Goal: Task Accomplishment & Management: Complete application form

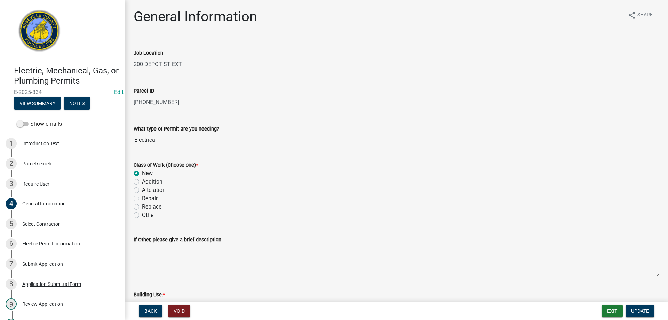
scroll to position [40, 0]
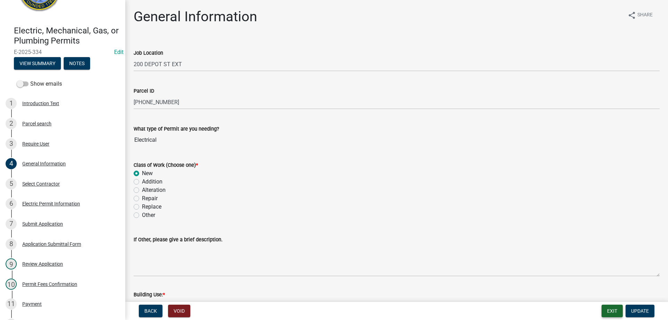
click at [608, 312] on button "Exit" at bounding box center [611, 310] width 21 height 13
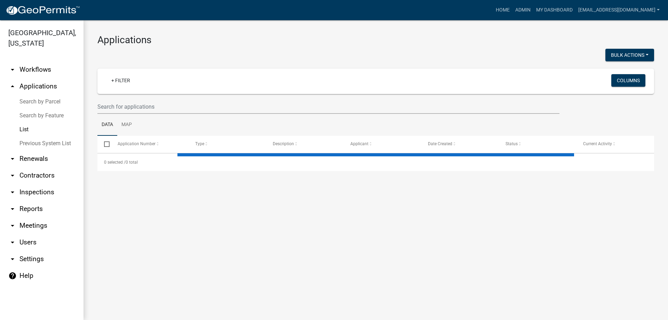
select select "3: 100"
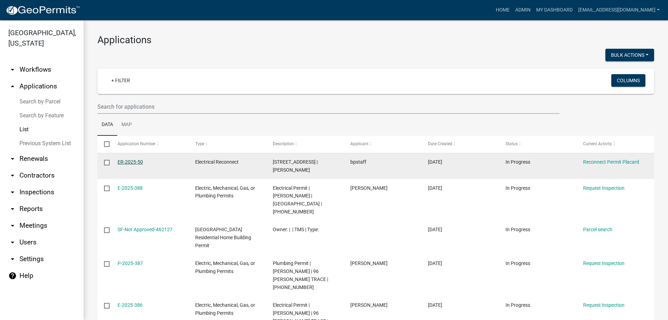
click at [124, 160] on link "ER-2025-50" at bounding box center [130, 162] width 25 height 6
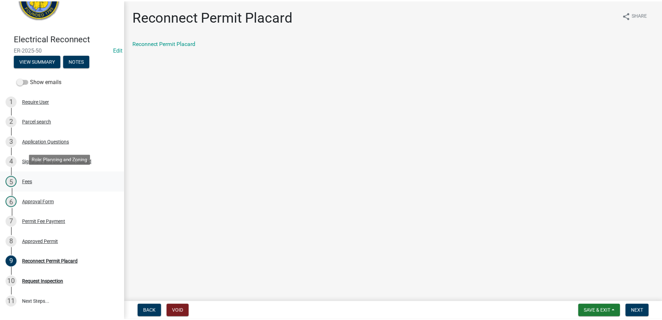
scroll to position [35, 0]
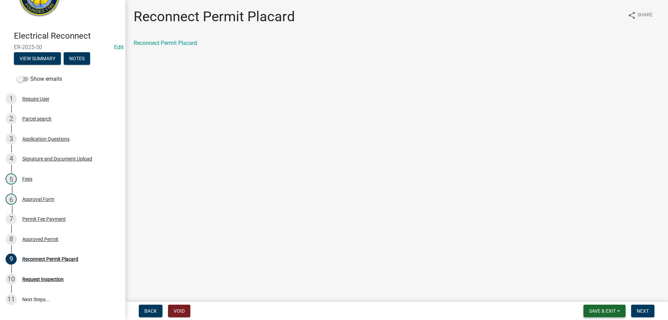
click at [589, 312] on span "Save & Exit" at bounding box center [602, 311] width 27 height 6
click at [607, 292] on button "Save & Exit" at bounding box center [598, 292] width 56 height 17
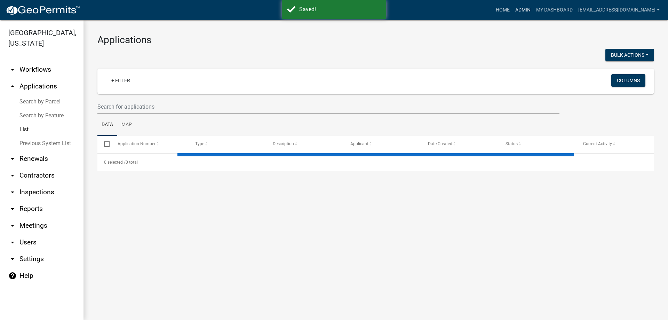
select select "3: 100"
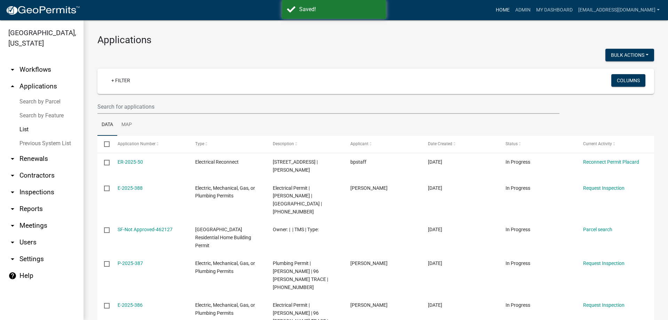
click at [493, 8] on link "Home" at bounding box center [502, 9] width 19 height 13
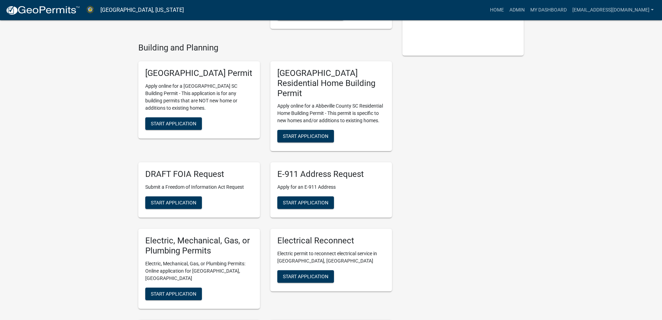
scroll to position [174, 0]
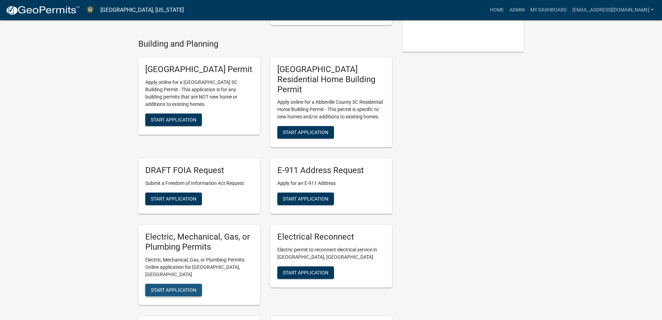
click at [167, 287] on span "Start Application" at bounding box center [174, 290] width 46 height 6
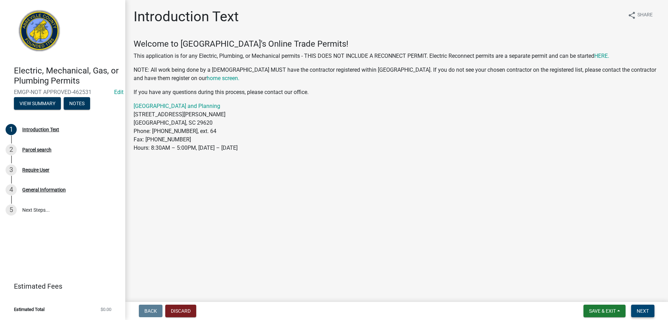
click at [640, 310] on span "Next" at bounding box center [642, 311] width 12 height 6
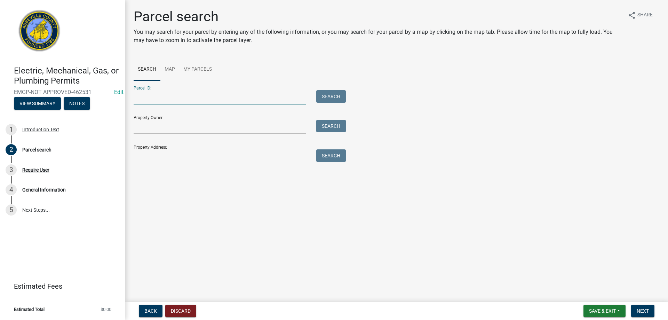
drag, startPoint x: 153, startPoint y: 100, endPoint x: 152, endPoint y: 110, distance: 10.1
click at [153, 100] on input "Parcel ID:" at bounding box center [220, 97] width 172 height 14
click at [152, 162] on input "Property Address:" at bounding box center [220, 156] width 172 height 14
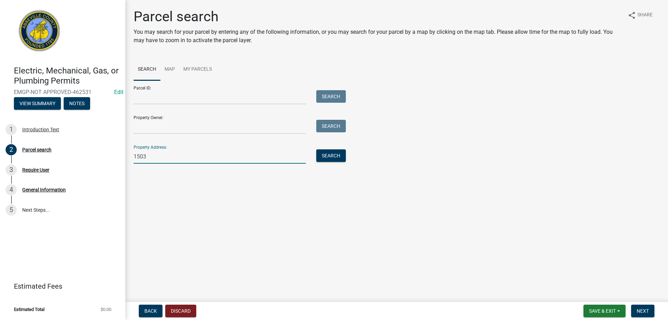
type input "[STREET_ADDRESS]"
click at [324, 158] on button "Search" at bounding box center [331, 155] width 30 height 13
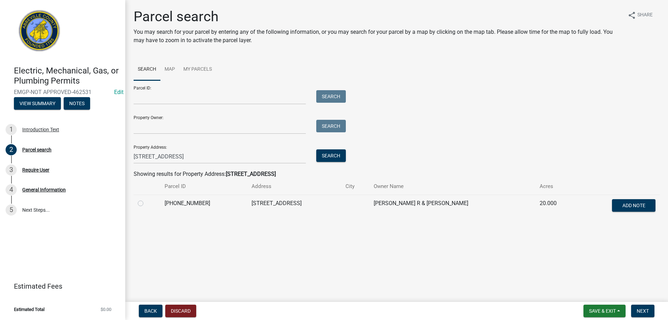
click at [144, 203] on div at bounding box center [147, 203] width 18 height 8
click at [146, 199] on label at bounding box center [146, 199] width 0 height 0
click at [146, 203] on input "radio" at bounding box center [148, 201] width 5 height 5
radio input "true"
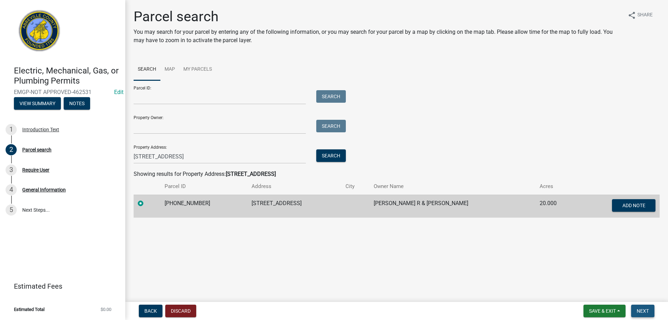
click at [646, 314] on button "Next" at bounding box center [642, 310] width 23 height 13
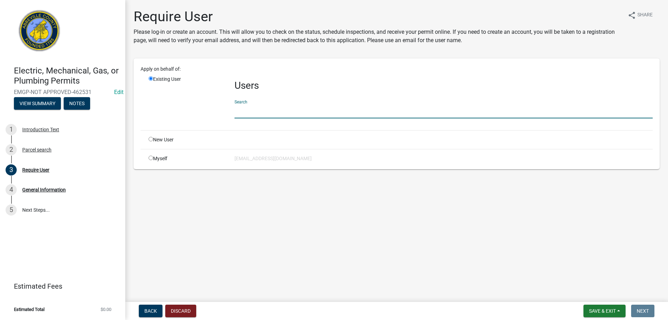
click at [268, 113] on input "text" at bounding box center [443, 111] width 418 height 14
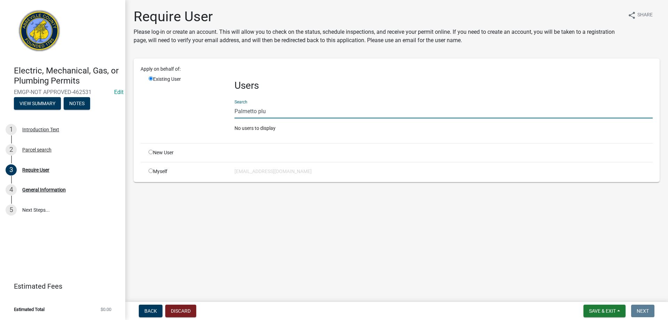
drag, startPoint x: 279, startPoint y: 112, endPoint x: 184, endPoint y: 104, distance: 95.7
click at [184, 104] on div "Existing User Users Search Palmetto plu No users to display" at bounding box center [400, 106] width 514 height 62
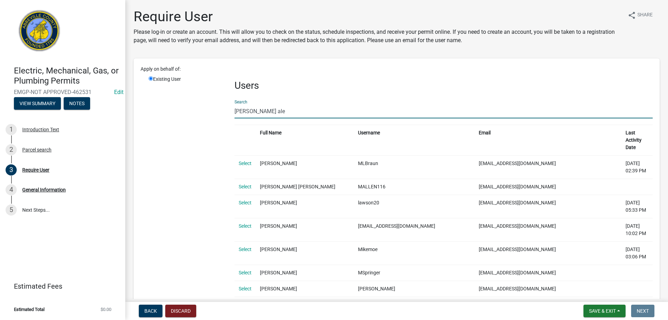
click at [267, 112] on input "[PERSON_NAME] ale" at bounding box center [443, 111] width 418 height 14
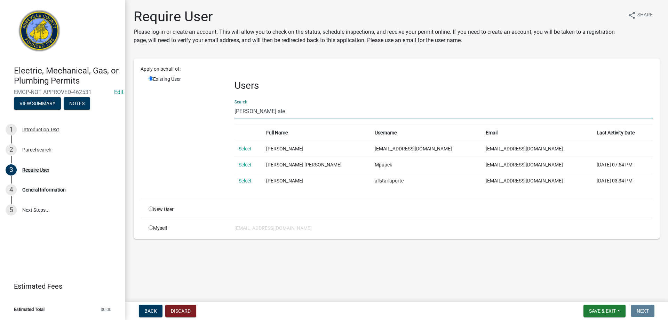
type input "[PERSON_NAME] ale"
click at [254, 148] on td "Select" at bounding box center [247, 148] width 27 height 16
click at [251, 150] on link "Select" at bounding box center [245, 149] width 13 height 6
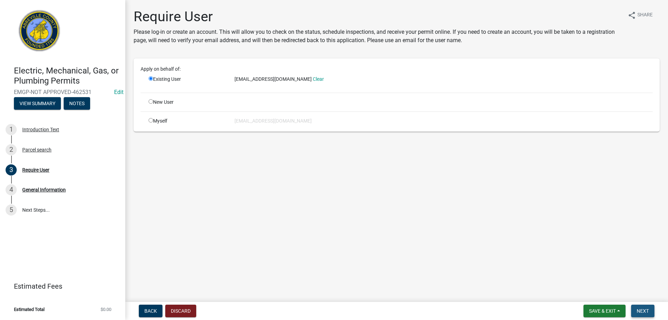
click at [637, 311] on span "Next" at bounding box center [642, 311] width 12 height 6
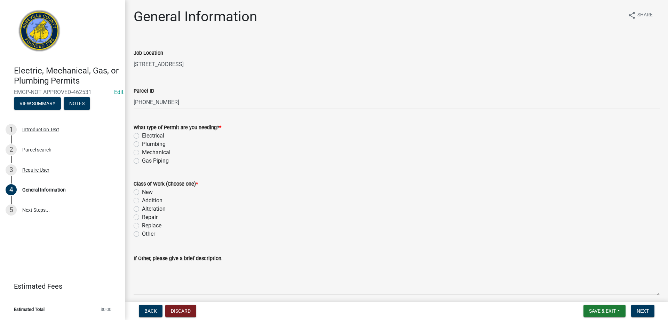
click at [142, 146] on label "Plumbing" at bounding box center [154, 144] width 24 height 8
click at [142, 144] on input "Plumbing" at bounding box center [144, 142] width 5 height 5
radio input "true"
drag, startPoint x: 137, startPoint y: 210, endPoint x: 142, endPoint y: 212, distance: 5.2
click at [142, 210] on label "Alteration" at bounding box center [154, 208] width 24 height 8
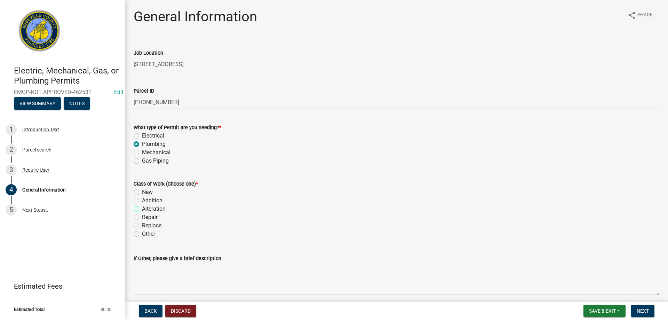
click at [142, 209] on input "Alteration" at bounding box center [144, 206] width 5 height 5
radio input "true"
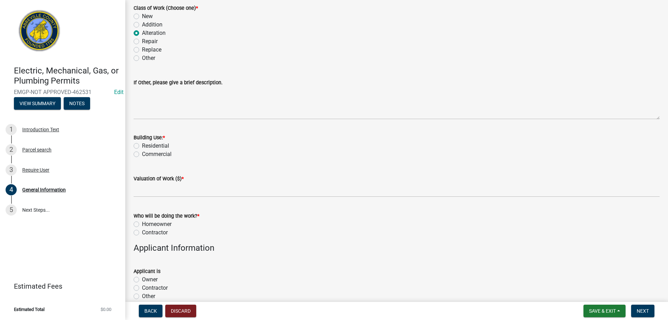
scroll to position [209, 0]
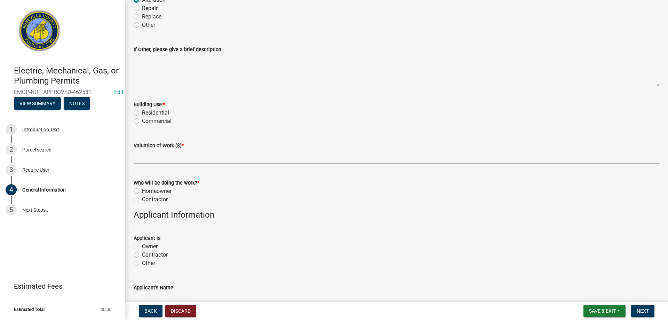
click at [142, 113] on label "Residential" at bounding box center [155, 113] width 27 height 8
click at [142, 113] on input "Residential" at bounding box center [144, 111] width 5 height 5
radio input "true"
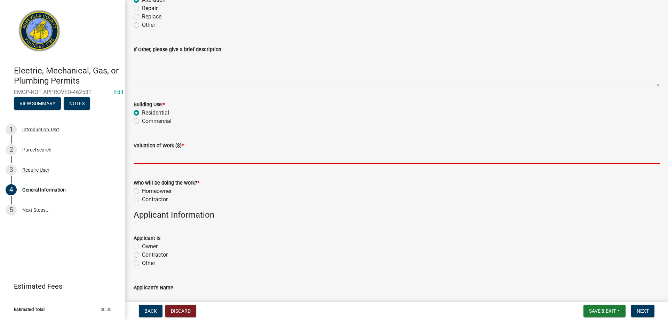
click at [147, 159] on input "text" at bounding box center [397, 157] width 526 height 14
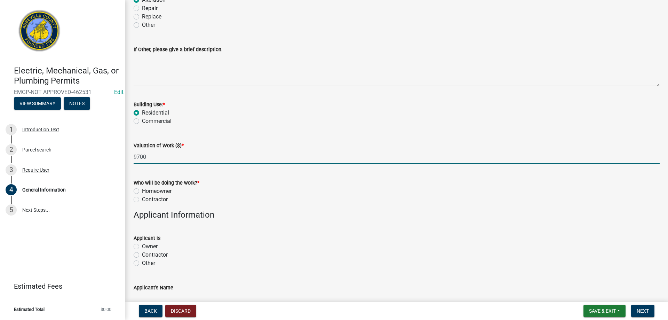
type input "9700"
click at [142, 198] on div "Contractor" at bounding box center [397, 199] width 526 height 8
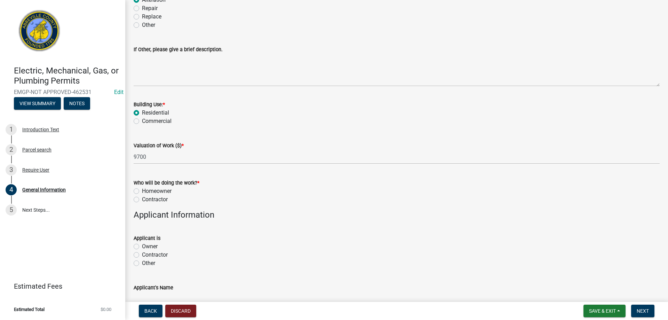
click at [142, 201] on label "Contractor" at bounding box center [155, 199] width 26 height 8
click at [142, 200] on input "Contractor" at bounding box center [144, 197] width 5 height 5
radio input "true"
click at [142, 254] on label "Contractor" at bounding box center [155, 254] width 26 height 8
click at [142, 254] on input "Contractor" at bounding box center [144, 252] width 5 height 5
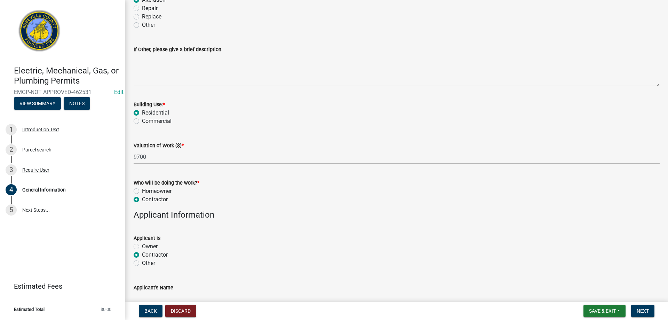
radio input "true"
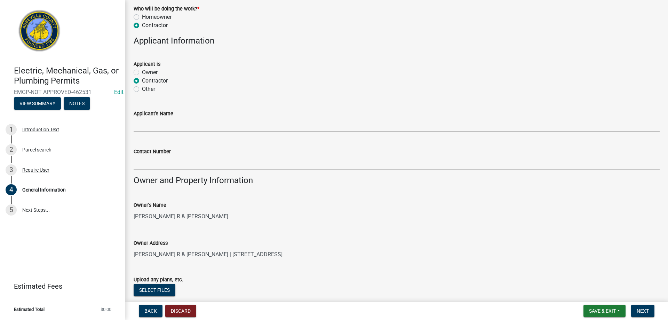
scroll to position [429, 0]
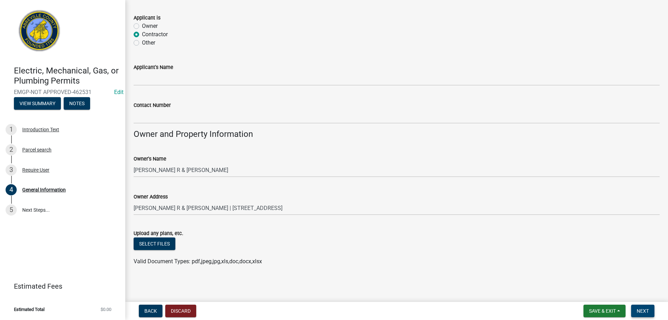
click at [639, 310] on span "Next" at bounding box center [642, 311] width 12 height 6
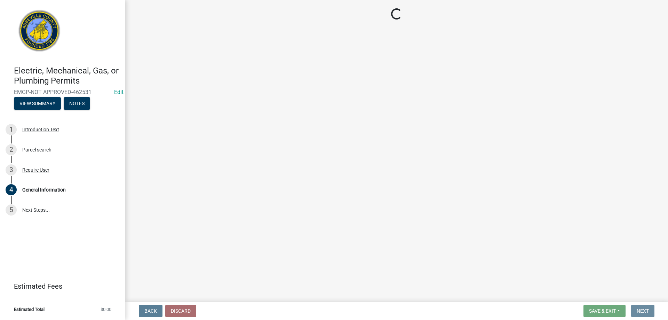
scroll to position [0, 0]
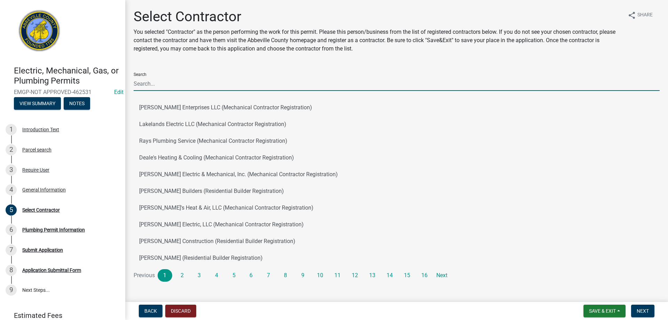
click at [167, 82] on input "Search" at bounding box center [397, 84] width 526 height 14
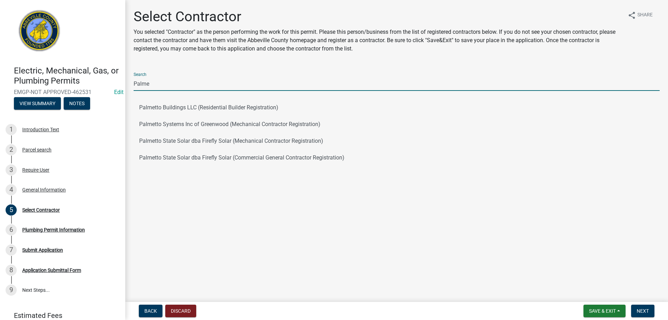
drag, startPoint x: 152, startPoint y: 81, endPoint x: 21, endPoint y: 75, distance: 131.2
click at [22, 75] on div "Electric, Mechanical, Gas, or Plumbing Permits EMGP-NOT APPROVED-462531 Edit Vi…" at bounding box center [334, 160] width 668 height 320
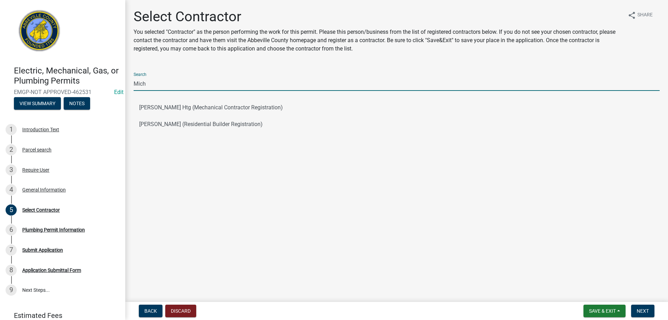
drag, startPoint x: 154, startPoint y: 84, endPoint x: 106, endPoint y: 81, distance: 48.1
click at [106, 81] on div "Electric, Mechanical, Gas, or Plumbing Permits EMGP-NOT APPROVED-462531 Edit Vi…" at bounding box center [334, 160] width 668 height 320
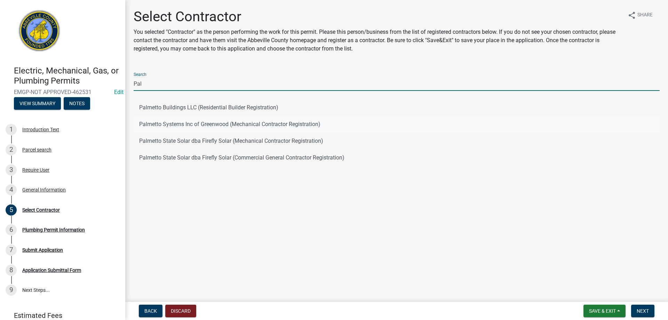
type input "Pal"
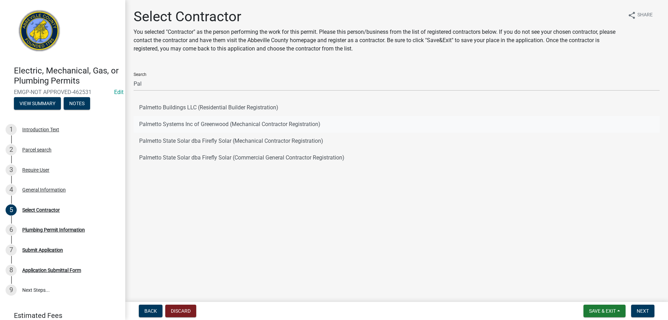
click at [412, 124] on button "Palmetto Systems Inc of Greenwood (Mechanical Contractor Registration)" at bounding box center [397, 124] width 526 height 17
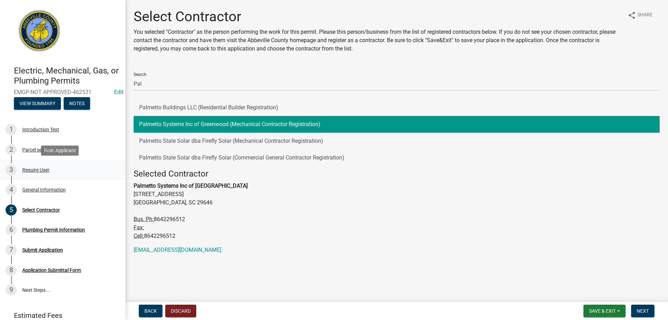
click at [27, 171] on div "Require User" at bounding box center [35, 169] width 27 height 5
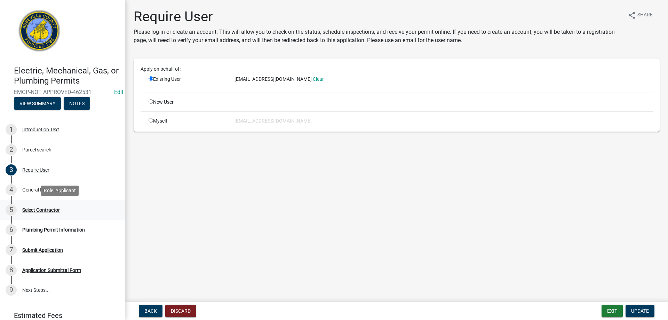
click at [61, 206] on div "5 Select Contractor" at bounding box center [60, 209] width 109 height 11
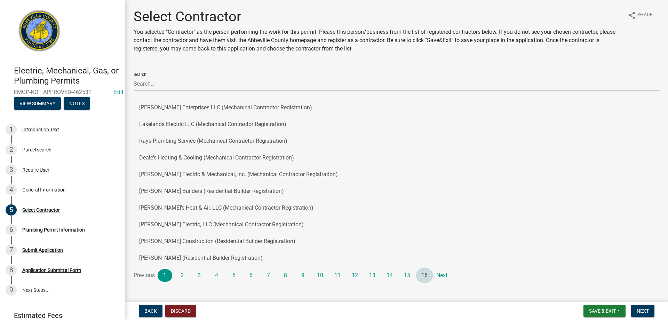
click at [428, 273] on link "16" at bounding box center [424, 275] width 15 height 13
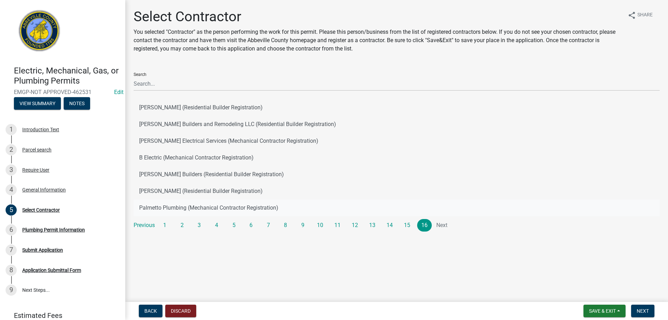
click at [203, 205] on button "Palmetto Plumbing (Mechanical Contractor Registration)" at bounding box center [397, 207] width 526 height 17
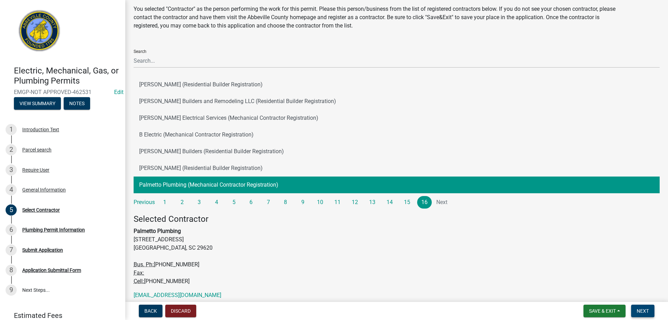
scroll to position [50, 0]
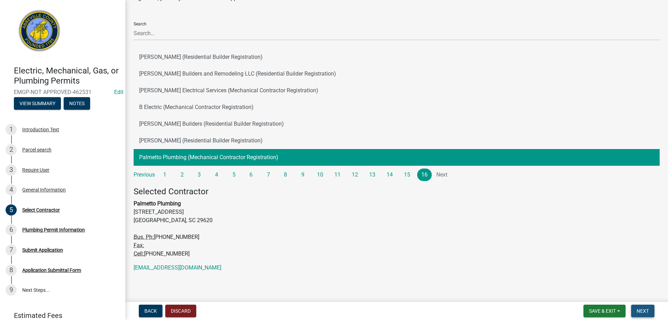
click at [648, 312] on span "Next" at bounding box center [642, 311] width 12 height 6
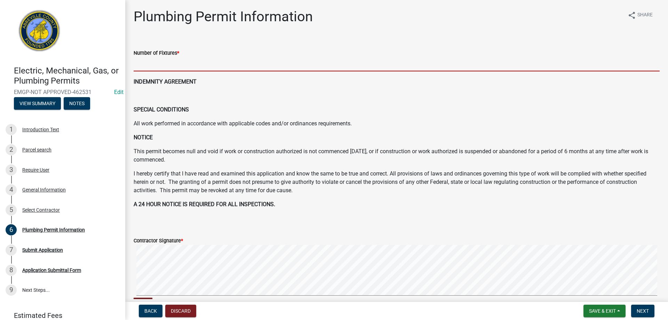
click at [184, 64] on input "text" at bounding box center [397, 64] width 526 height 14
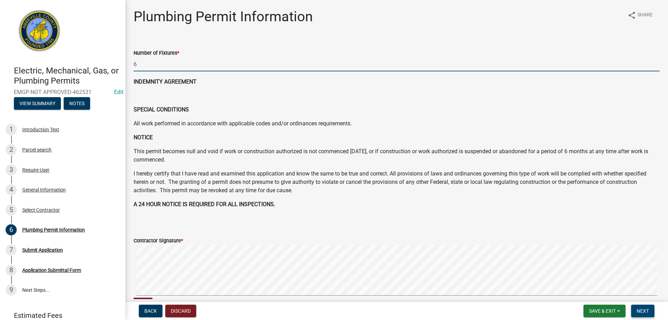
type input "6"
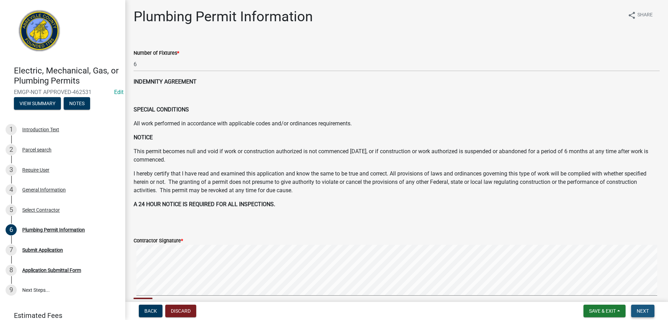
click at [639, 314] on button "Next" at bounding box center [642, 310] width 23 height 13
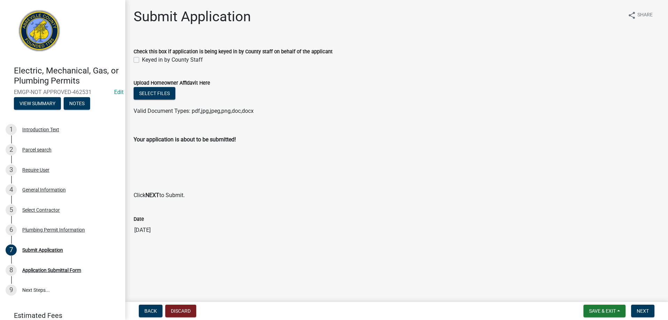
click at [142, 58] on label "Keyed in by County Staff" at bounding box center [172, 60] width 61 height 8
click at [142, 58] on input "Keyed in by County Staff" at bounding box center [144, 58] width 5 height 5
checkbox input "true"
click at [644, 306] on button "Next" at bounding box center [642, 310] width 23 height 13
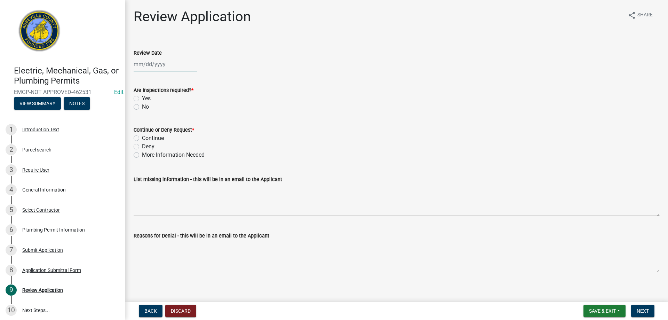
click at [171, 66] on div at bounding box center [166, 64] width 64 height 14
select select "8"
select select "2025"
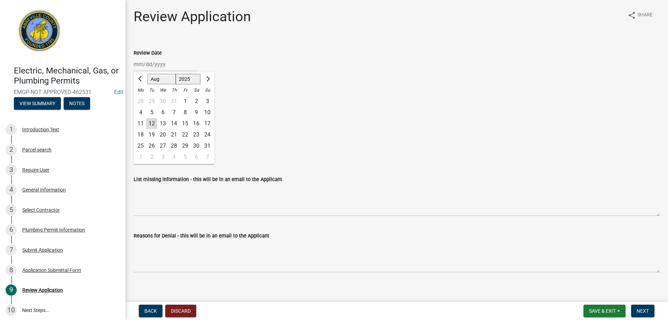
click at [152, 121] on div "12" at bounding box center [151, 123] width 11 height 11
type input "[DATE]"
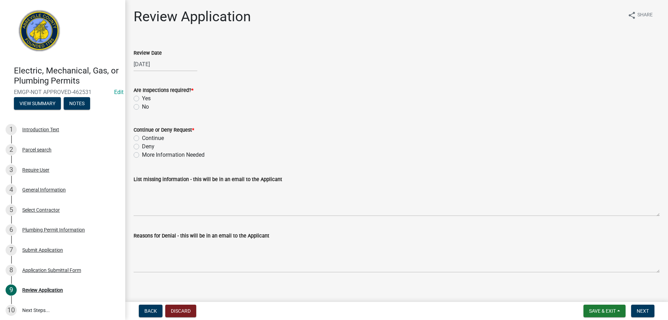
click at [142, 98] on label "Yes" at bounding box center [146, 98] width 9 height 8
click at [142, 98] on input "Yes" at bounding box center [144, 96] width 5 height 5
radio input "true"
click at [139, 138] on div "Continue" at bounding box center [397, 138] width 526 height 8
click at [142, 138] on label "Continue" at bounding box center [153, 138] width 22 height 8
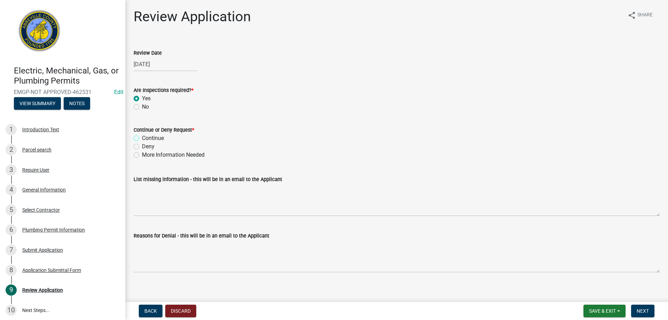
click at [142, 138] on input "Continue" at bounding box center [144, 136] width 5 height 5
radio input "true"
click at [635, 311] on button "Next" at bounding box center [642, 310] width 23 height 13
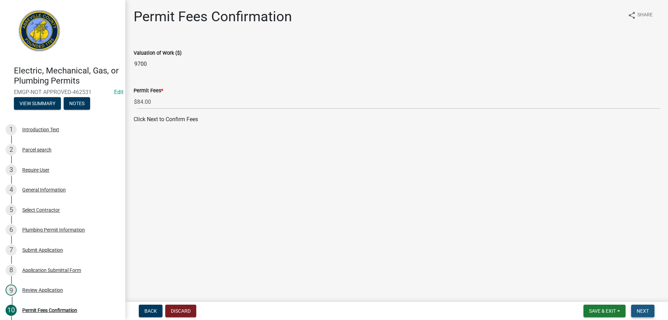
click at [639, 307] on button "Next" at bounding box center [642, 310] width 23 height 13
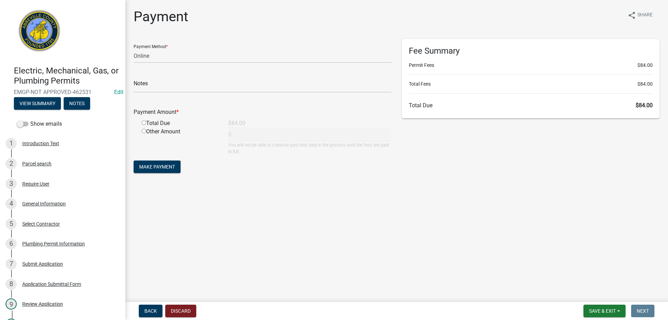
click at [232, 48] on div "Payment Method * Credit Card POS Check Cash Online" at bounding box center [263, 51] width 258 height 24
click at [232, 54] on select "Credit Card POS Check Cash Online" at bounding box center [263, 56] width 258 height 14
select select "0: 2"
click at [134, 49] on select "Credit Card POS Check Cash Online" at bounding box center [263, 56] width 258 height 14
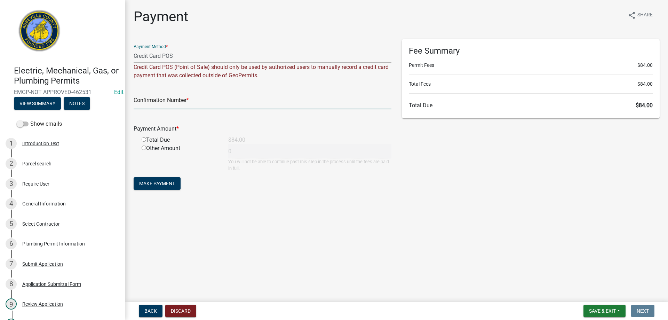
click at [203, 97] on input "text" at bounding box center [263, 102] width 258 height 14
type input "Square"
click at [144, 141] on input "radio" at bounding box center [144, 139] width 5 height 5
radio input "true"
type input "84"
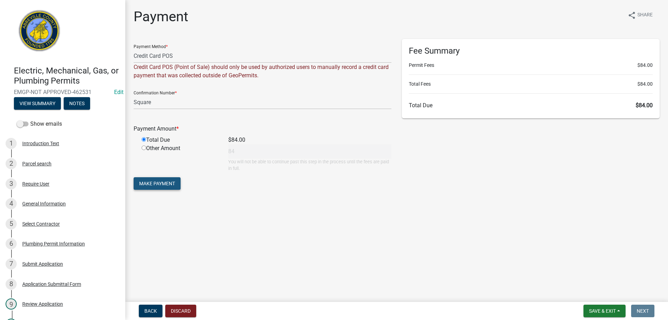
click at [160, 185] on span "Make Payment" at bounding box center [157, 183] width 36 height 6
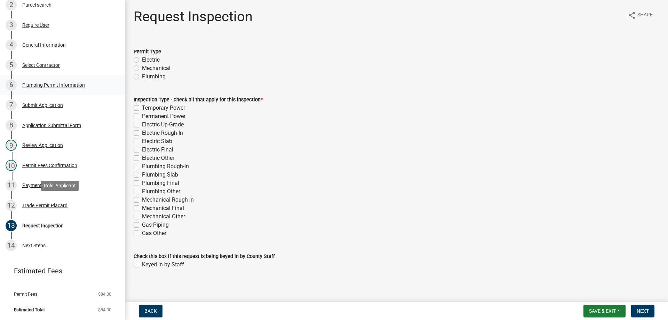
scroll to position [159, 0]
click at [33, 204] on div "Trade Permit Placard" at bounding box center [44, 204] width 45 height 5
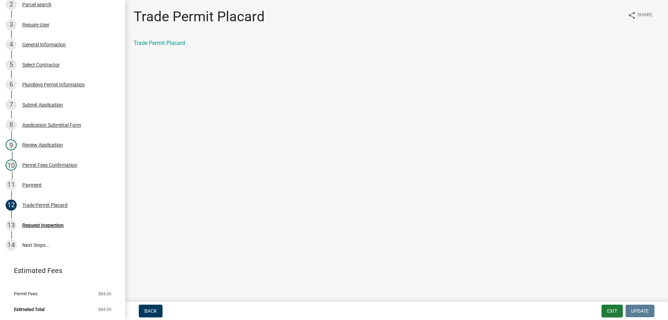
click at [154, 47] on div "Trade Permit Placard" at bounding box center [397, 43] width 526 height 8
click at [154, 43] on link "Trade Permit Placard" at bounding box center [159, 43] width 51 height 7
click at [22, 184] on div "11 Payment" at bounding box center [60, 184] width 109 height 11
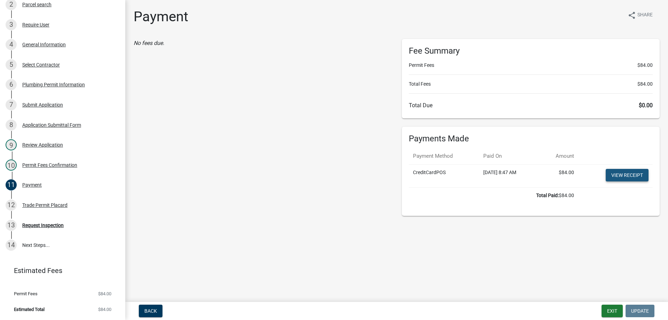
click at [615, 175] on link "View receipt" at bounding box center [626, 175] width 43 height 13
click at [608, 310] on button "Exit" at bounding box center [611, 310] width 21 height 13
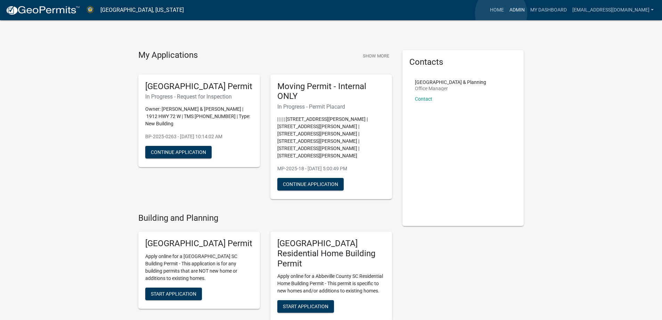
click at [507, 13] on link "Admin" at bounding box center [517, 9] width 21 height 13
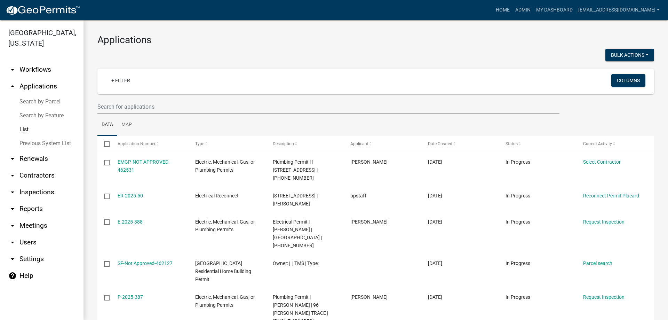
select select "3: 100"
click at [32, 172] on link "arrow_drop_down Contractors" at bounding box center [41, 175] width 83 height 17
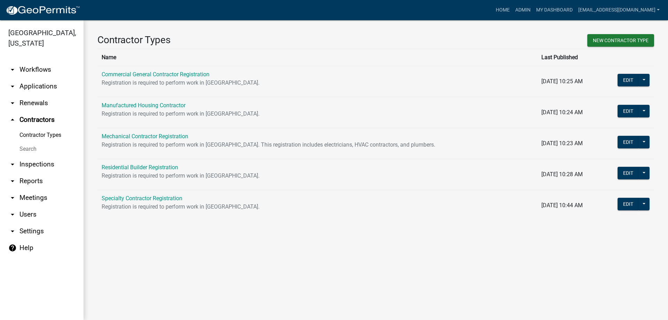
click at [26, 146] on link "Search" at bounding box center [41, 149] width 83 height 14
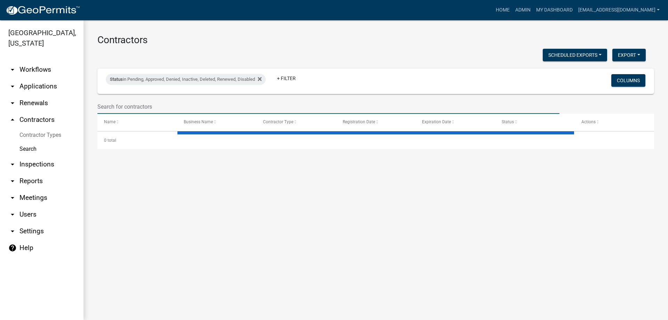
click at [163, 110] on input "text" at bounding box center [328, 106] width 462 height 14
select select "3: 100"
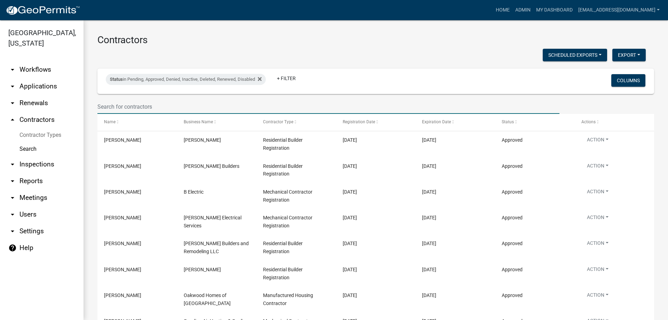
click at [163, 109] on input "text" at bounding box center [328, 106] width 462 height 14
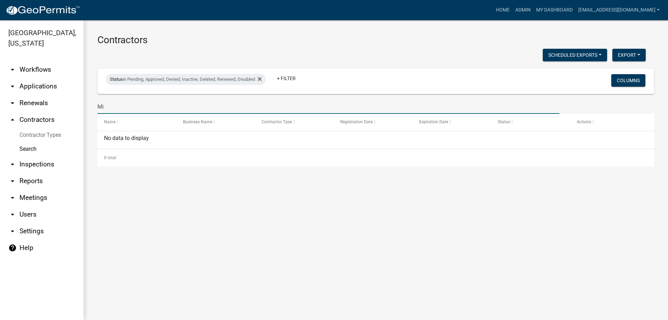
type input "M"
type input "p"
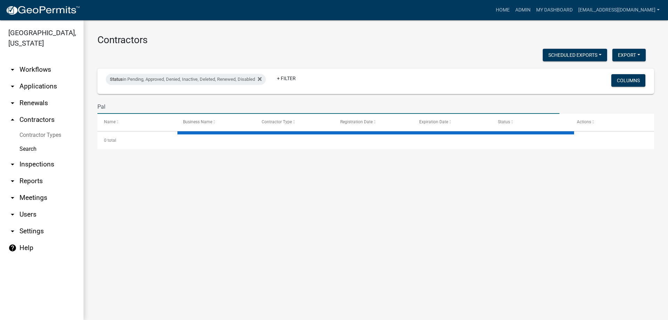
type input "Palm"
select select "3: 100"
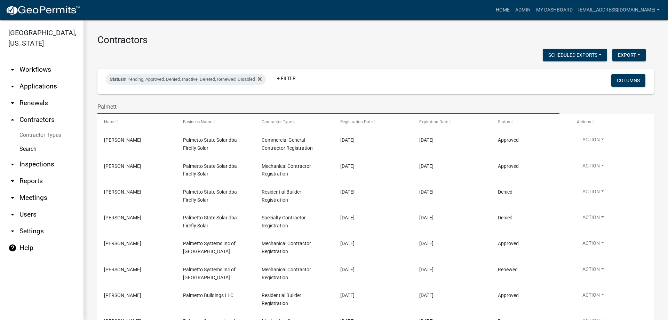
type input "Palmett"
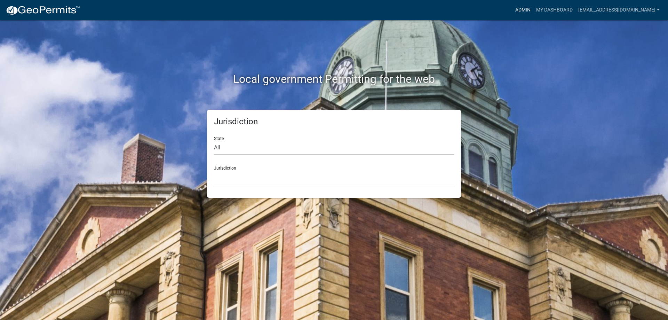
click at [512, 11] on link "Admin" at bounding box center [522, 9] width 21 height 13
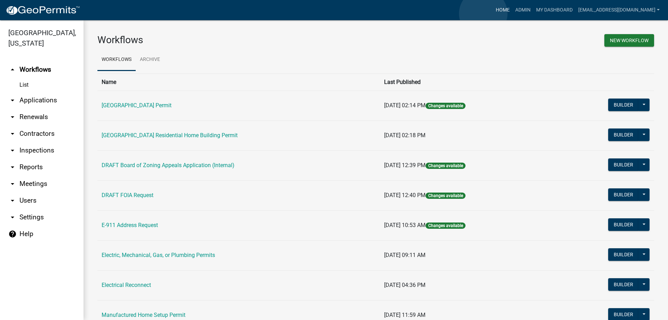
click at [493, 14] on link "Home" at bounding box center [502, 9] width 19 height 13
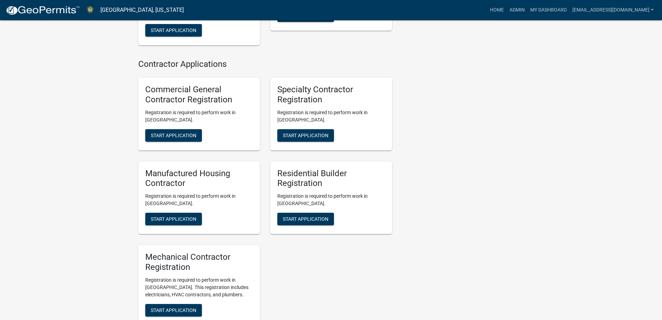
scroll to position [765, 0]
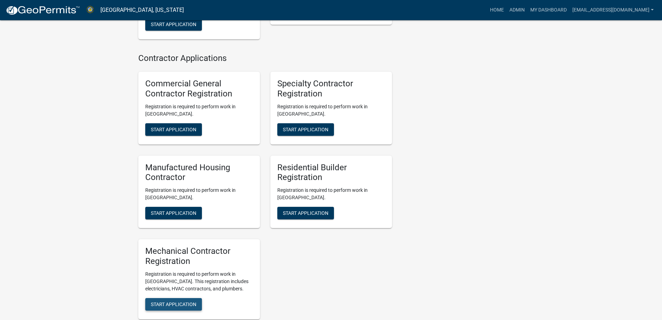
click at [177, 301] on span "Start Application" at bounding box center [174, 304] width 46 height 6
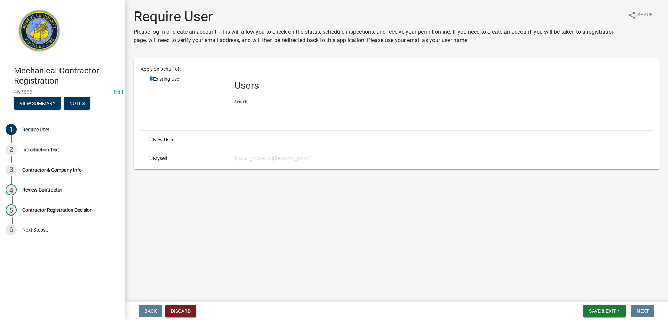
click at [272, 111] on input "text" at bounding box center [443, 111] width 418 height 14
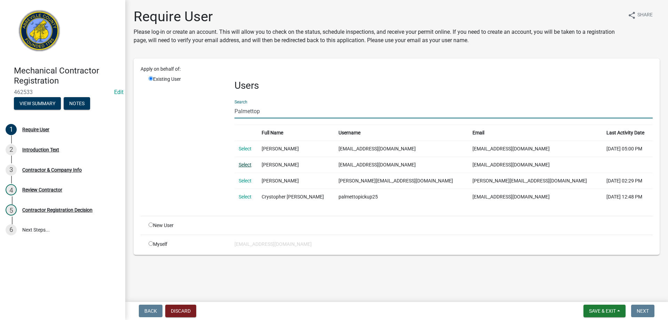
type input "Palmettop"
click at [248, 165] on link "Select" at bounding box center [245, 165] width 13 height 6
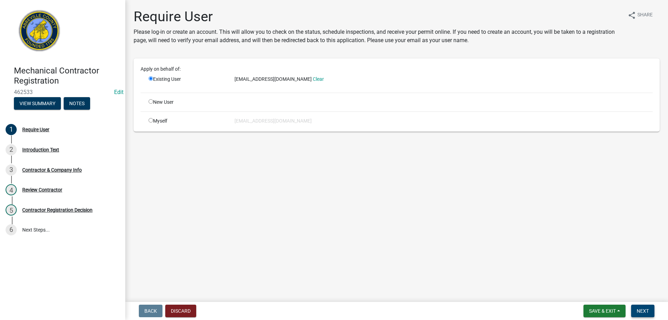
click at [646, 308] on span "Next" at bounding box center [642, 311] width 12 height 6
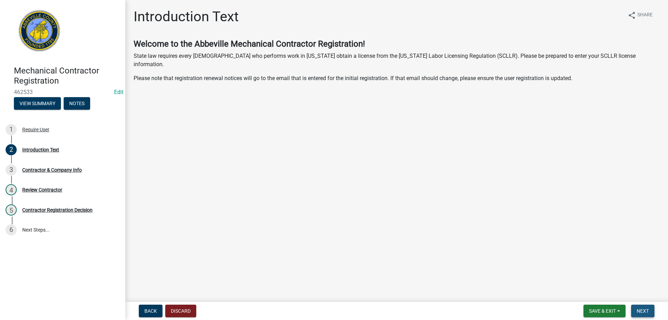
click at [643, 312] on span "Next" at bounding box center [642, 311] width 12 height 6
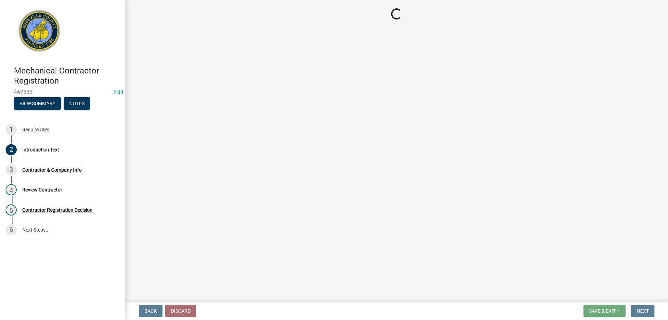
select select "SC"
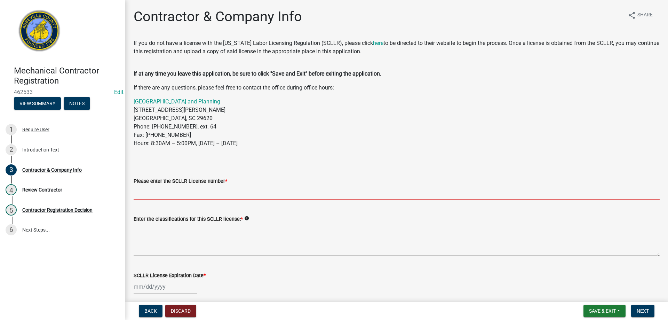
click at [159, 192] on input "Please enter the SCLLR License number *" at bounding box center [397, 192] width 526 height 14
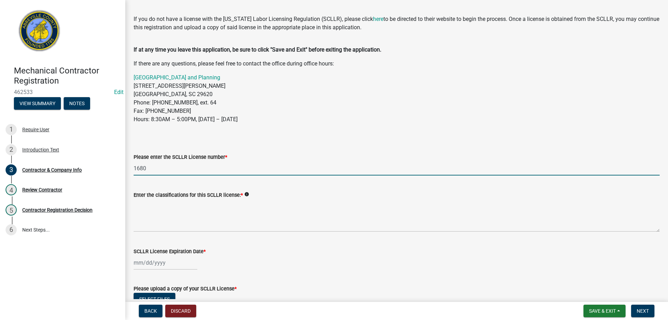
scroll to position [35, 0]
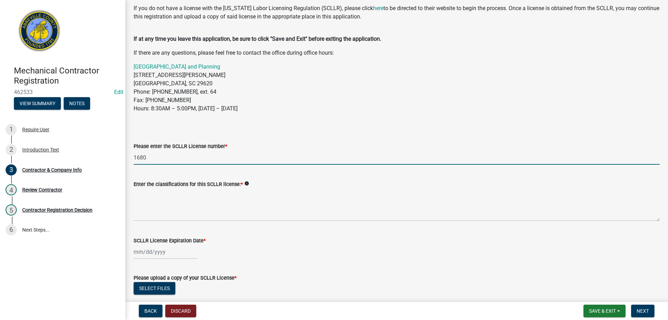
type input "1680"
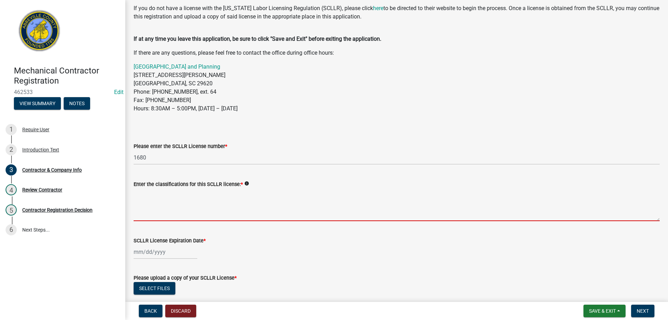
click at [146, 205] on textarea "Enter the classifications for this SCLLR license: *" at bounding box center [397, 204] width 526 height 33
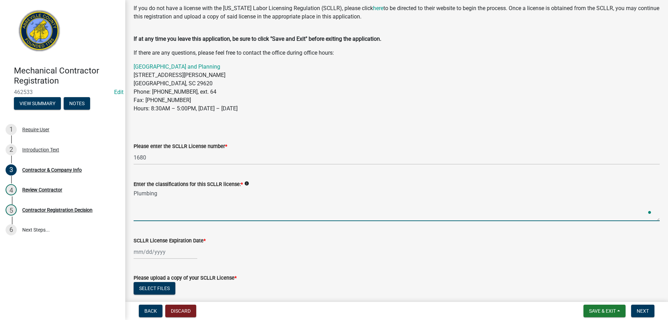
type textarea "Plumbing"
click at [150, 251] on div at bounding box center [166, 251] width 64 height 14
select select "8"
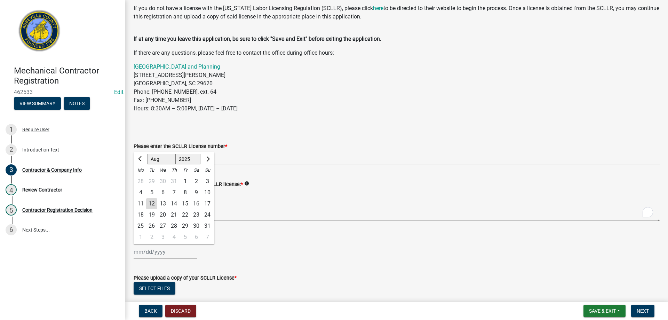
click at [188, 159] on select "1525 1526 1527 1528 1529 1530 1531 1532 1533 1534 1535 1536 1537 1538 1539 1540…" at bounding box center [188, 159] width 25 height 10
select select "2027"
click at [176, 154] on select "1525 1526 1527 1528 1529 1530 1531 1532 1533 1534 1535 1536 1537 1538 1539 1540…" at bounding box center [188, 159] width 25 height 10
click at [139, 160] on button "Previous month" at bounding box center [140, 158] width 8 height 11
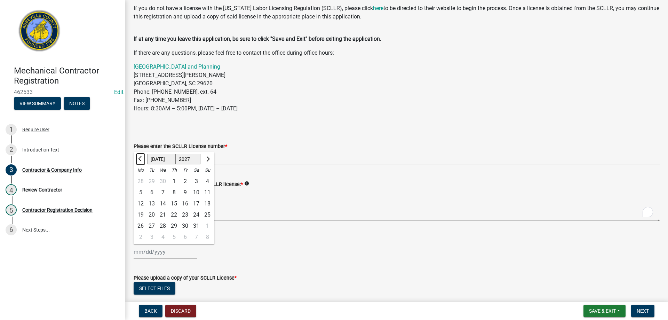
select select "6"
click at [235, 260] on wm-data-entity-input "SCLLR License Expiration Date * Jan Feb Mar Apr May Jun Jul Aug Sep Oct Nov Dec…" at bounding box center [397, 245] width 526 height 39
click at [147, 250] on div at bounding box center [166, 251] width 64 height 14
select select "8"
select select "2025"
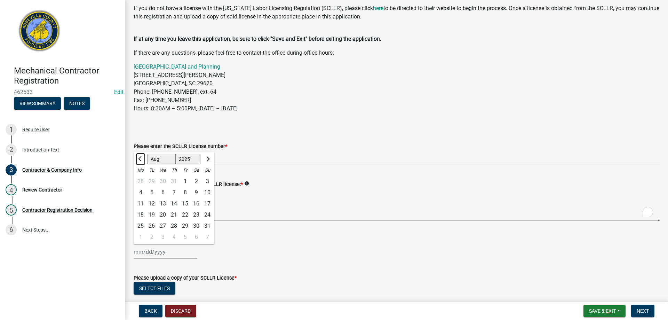
click at [139, 155] on button "Previous month" at bounding box center [140, 158] width 8 height 11
select select "6"
click at [192, 161] on select "1525 1526 1527 1528 1529 1530 1531 1532 1533 1534 1535 1536 1537 1538 1539 1540…" at bounding box center [188, 159] width 25 height 10
select select "2027"
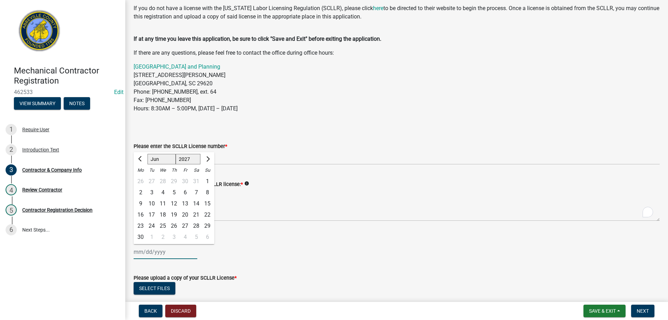
click at [176, 154] on select "1525 1526 1527 1528 1529 1530 1531 1532 1533 1534 1535 1536 1537 1538 1539 1540…" at bounding box center [188, 159] width 25 height 10
click at [163, 222] on div "30" at bounding box center [162, 225] width 11 height 11
type input "06/30/2027"
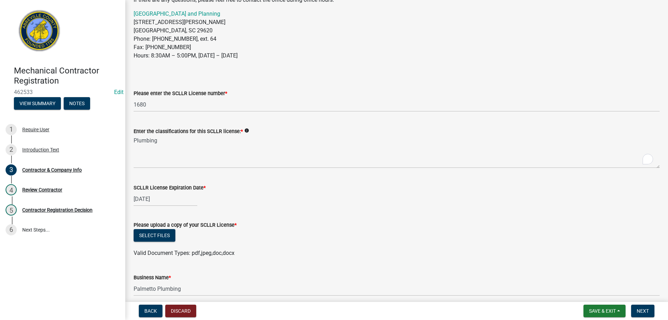
scroll to position [104, 0]
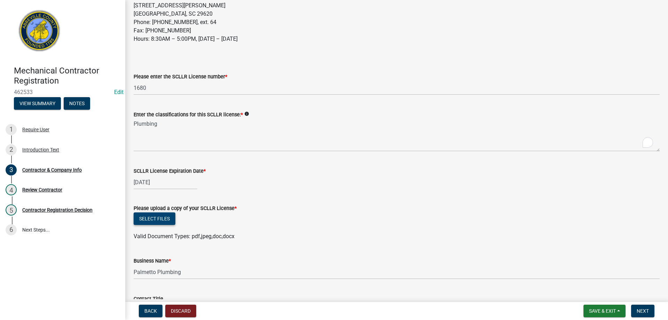
click at [164, 222] on button "Select files" at bounding box center [155, 218] width 42 height 13
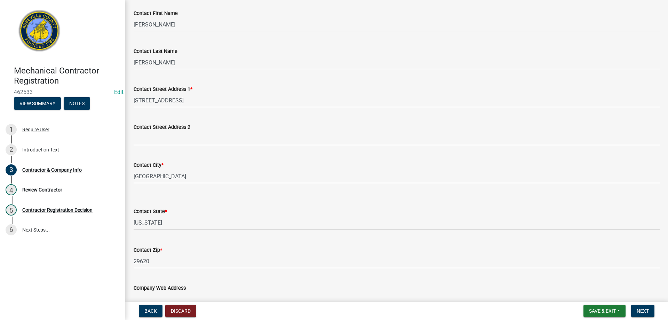
scroll to position [591, 0]
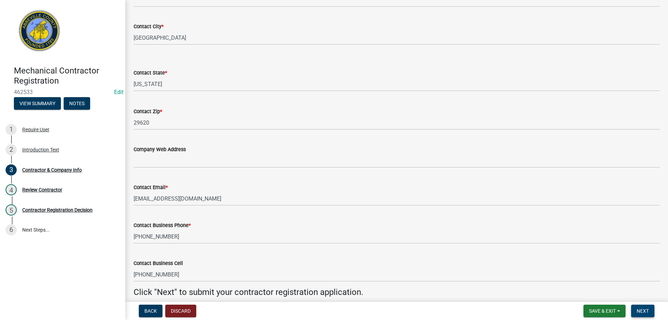
click at [637, 312] on span "Next" at bounding box center [642, 311] width 12 height 6
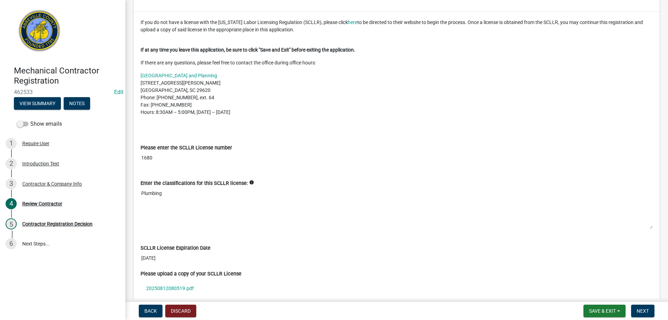
scroll to position [174, 0]
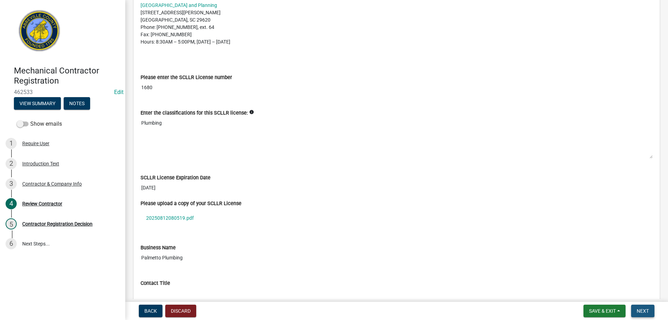
click at [642, 312] on span "Next" at bounding box center [642, 311] width 12 height 6
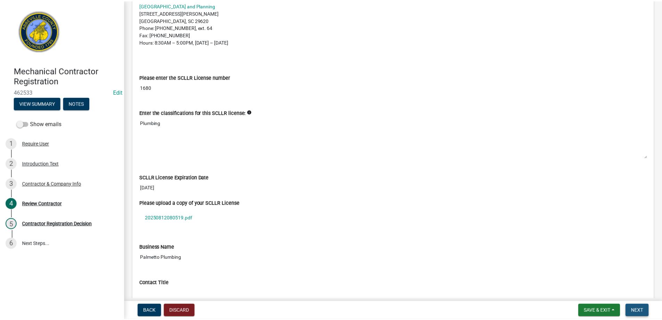
scroll to position [0, 0]
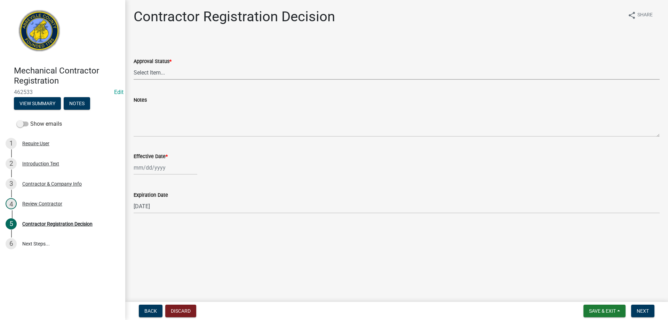
click at [153, 75] on select "Select Item... Approved Denied" at bounding box center [397, 72] width 526 height 14
click at [134, 65] on select "Select Item... Approved Denied" at bounding box center [397, 72] width 526 height 14
select select "4b86b809-39dd-4c68-9f3d-fdb3e7050482"
click at [151, 169] on div at bounding box center [166, 167] width 64 height 14
select select "8"
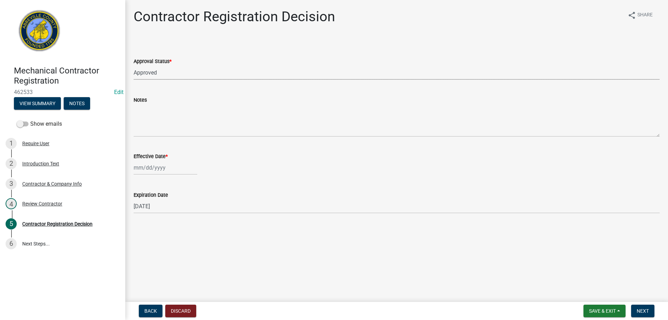
select select "2025"
click at [153, 224] on div "12" at bounding box center [151, 226] width 11 height 11
type input "[DATE]"
click at [642, 313] on span "Next" at bounding box center [642, 311] width 12 height 6
